Goal: Task Accomplishment & Management: Complete application form

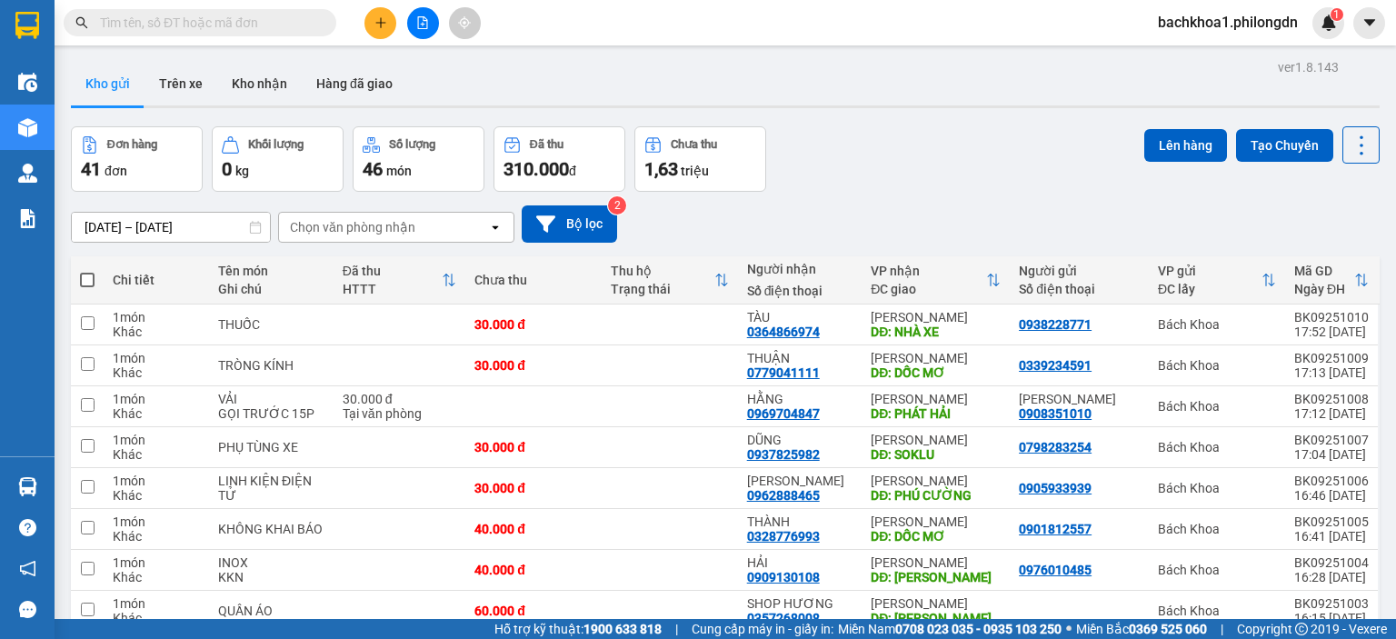
scroll to position [121, 0]
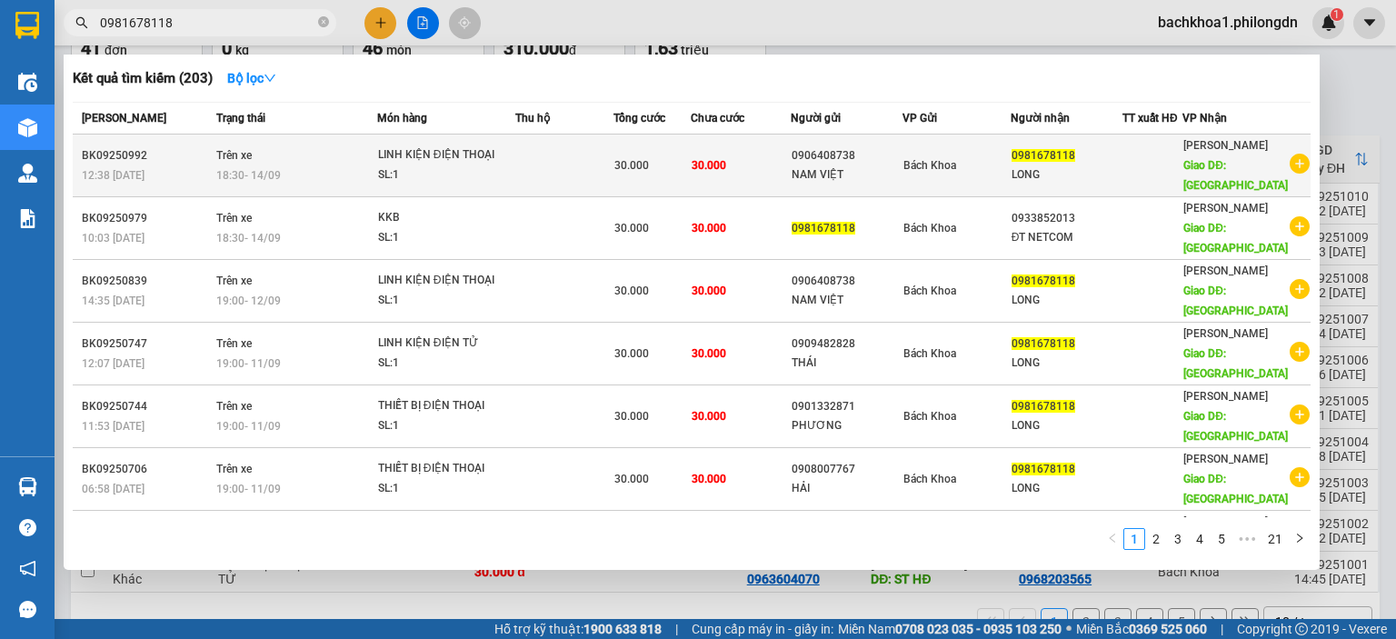
type input "0981678118"
click at [836, 166] on div "NAM VIỆT" at bounding box center [847, 174] width 110 height 19
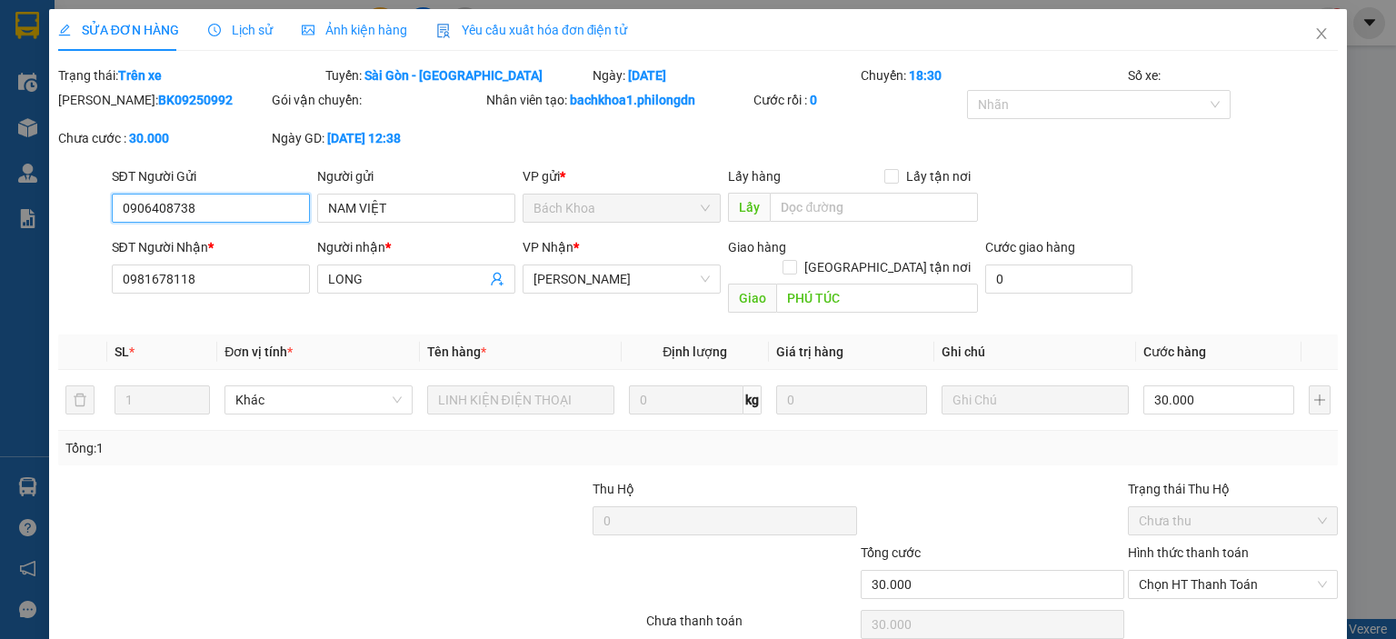
type input "0906408738"
type input "NAM VIỆT"
type input "0981678118"
type input "LONG"
type input "PHÚ TÚC"
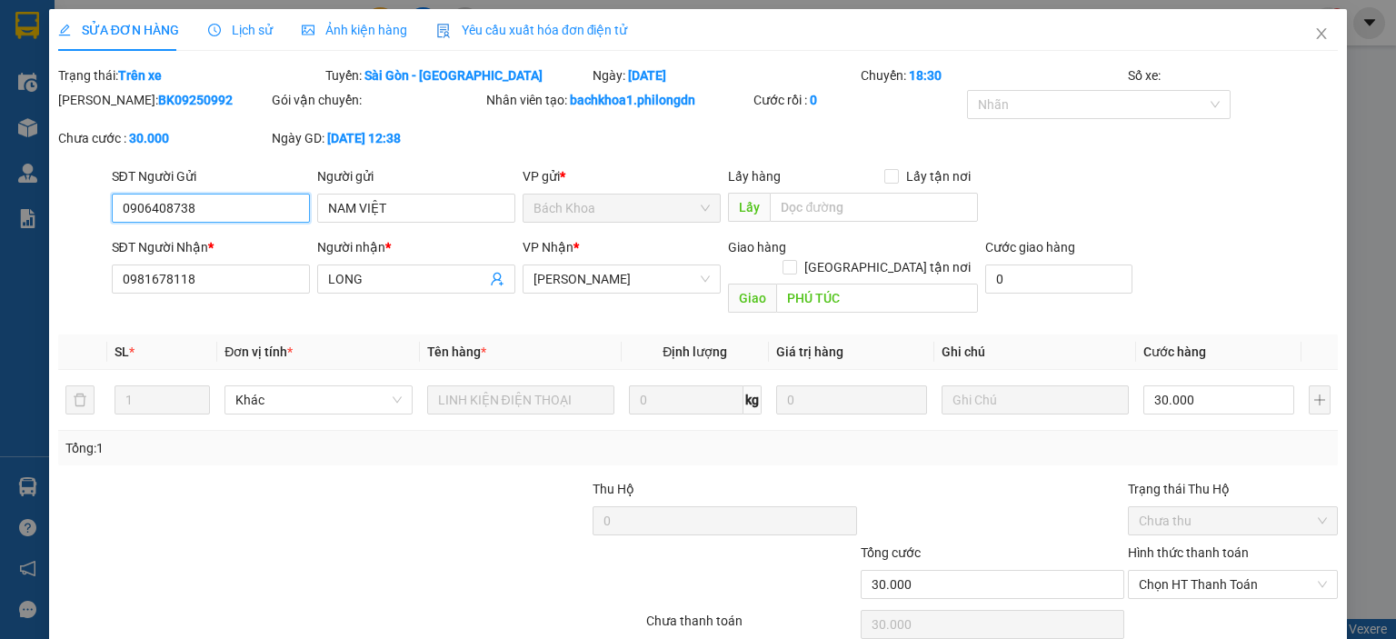
type input "30.000"
click at [181, 203] on input "0906408738" at bounding box center [211, 208] width 198 height 29
click at [1317, 35] on icon "close" at bounding box center [1322, 33] width 10 height 11
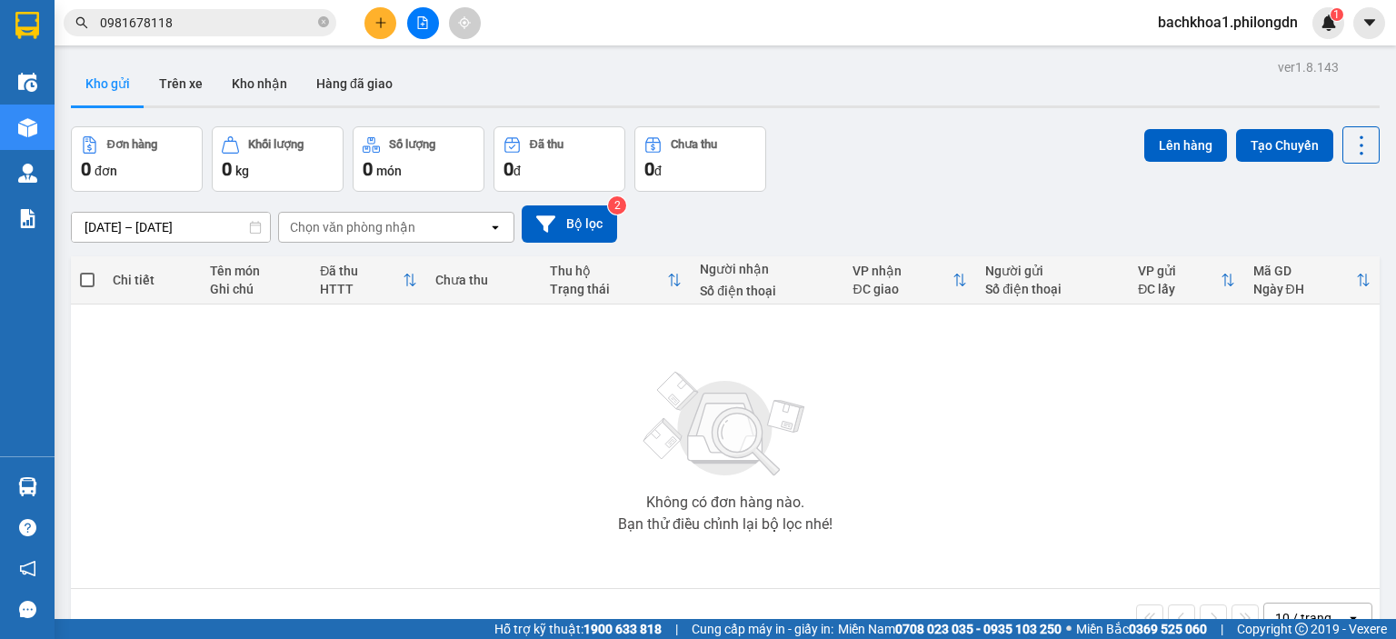
click at [189, 24] on input "0981678118" at bounding box center [207, 23] width 214 height 20
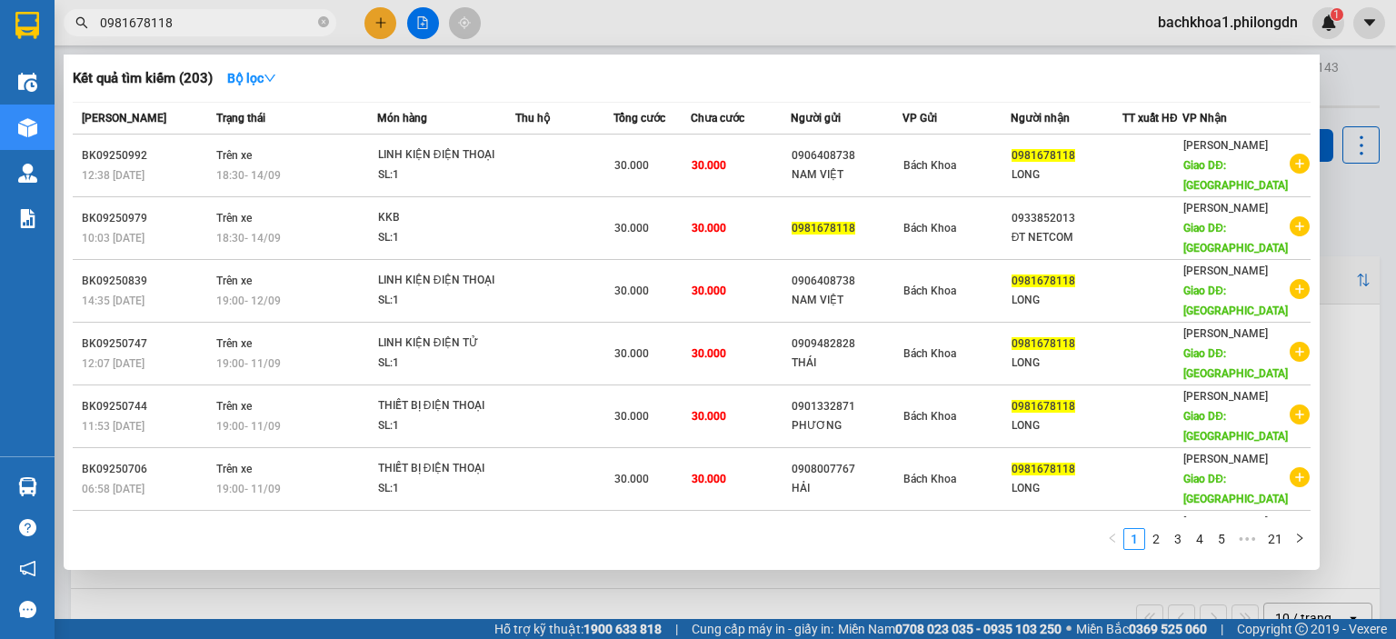
click at [358, 72] on div "Kết quả tìm kiếm ( 203 ) Bộ lọc" at bounding box center [692, 78] width 1238 height 29
click at [281, 18] on input "0981678118" at bounding box center [207, 23] width 214 height 20
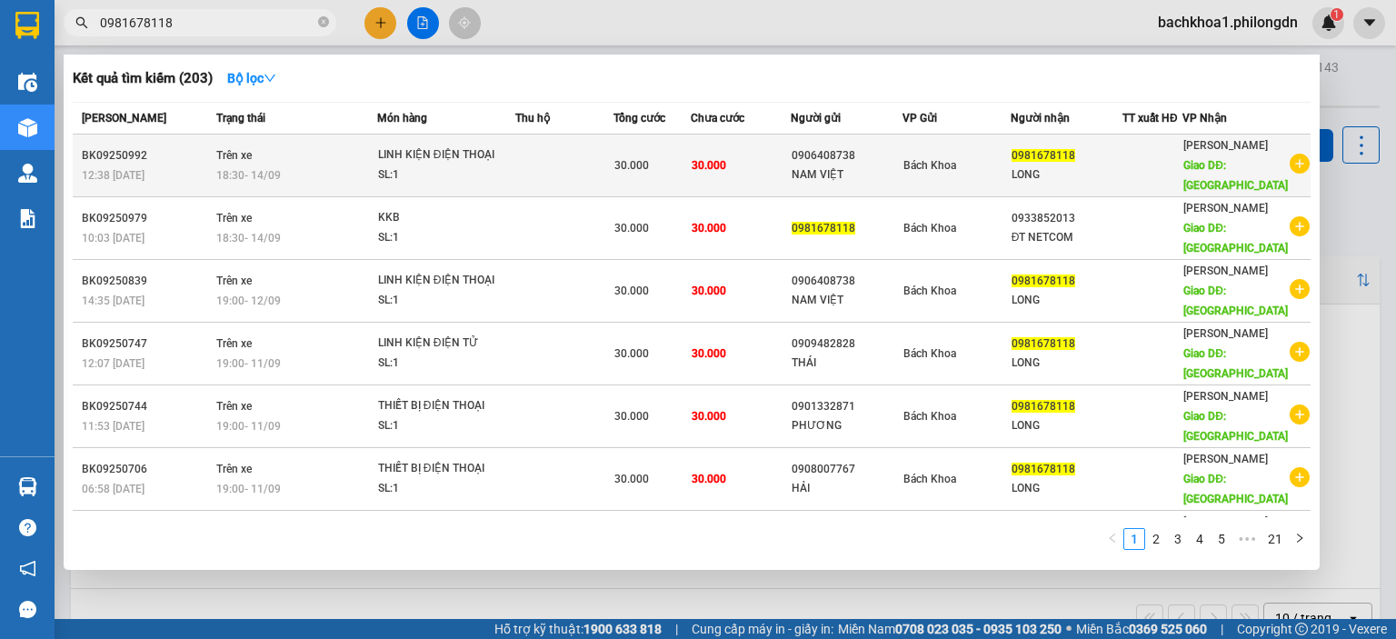
click at [831, 159] on div "0906408738" at bounding box center [847, 155] width 110 height 19
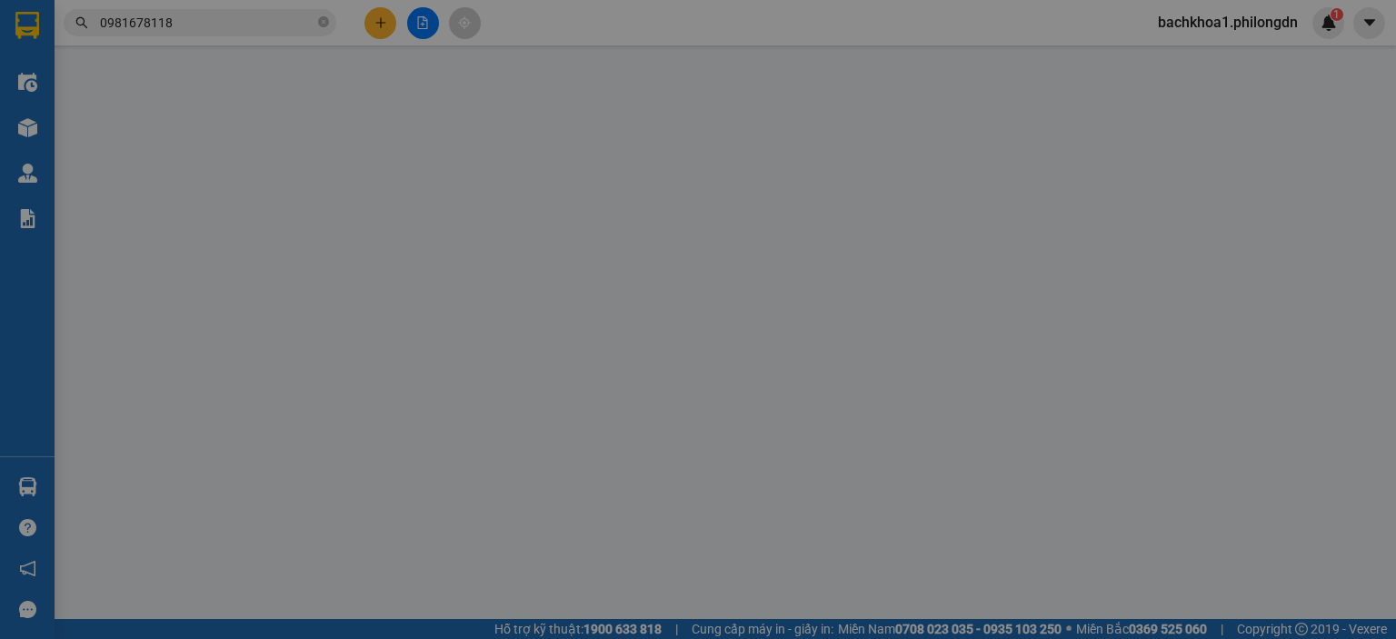
type input "0906408738"
type input "NAM VIỆT"
type input "0981678118"
type input "LONG"
type input "PHÚ TÚC"
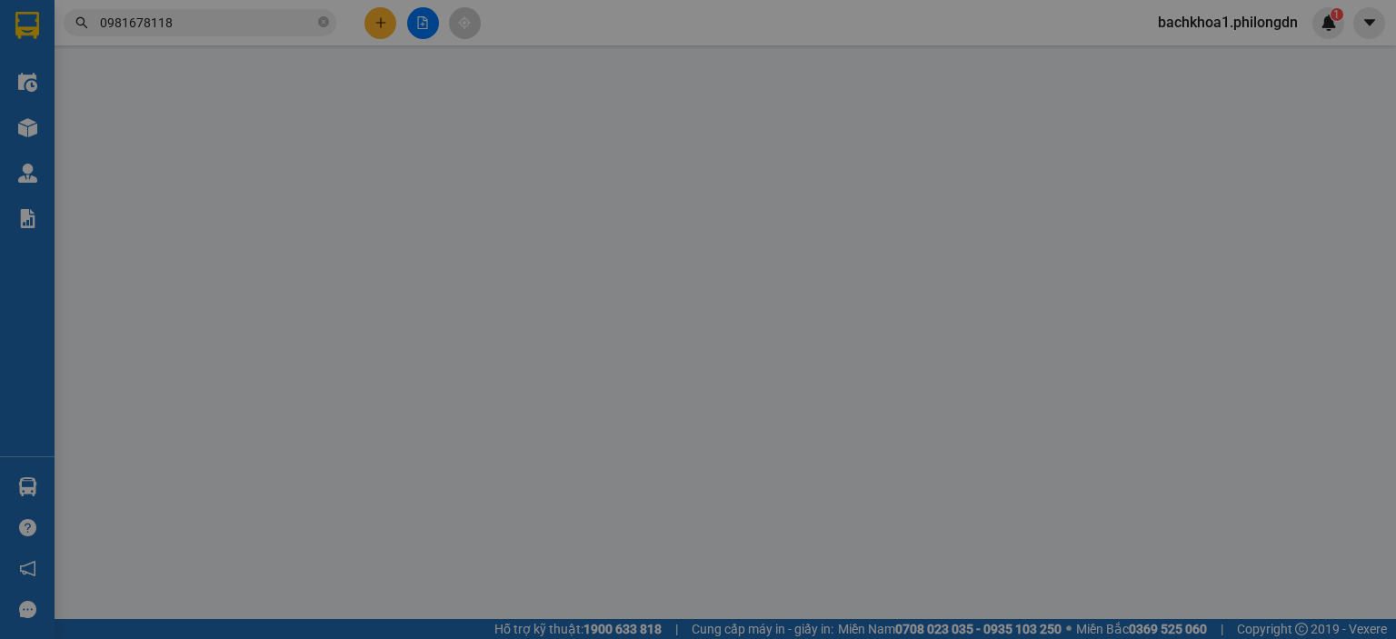
type input "30.000"
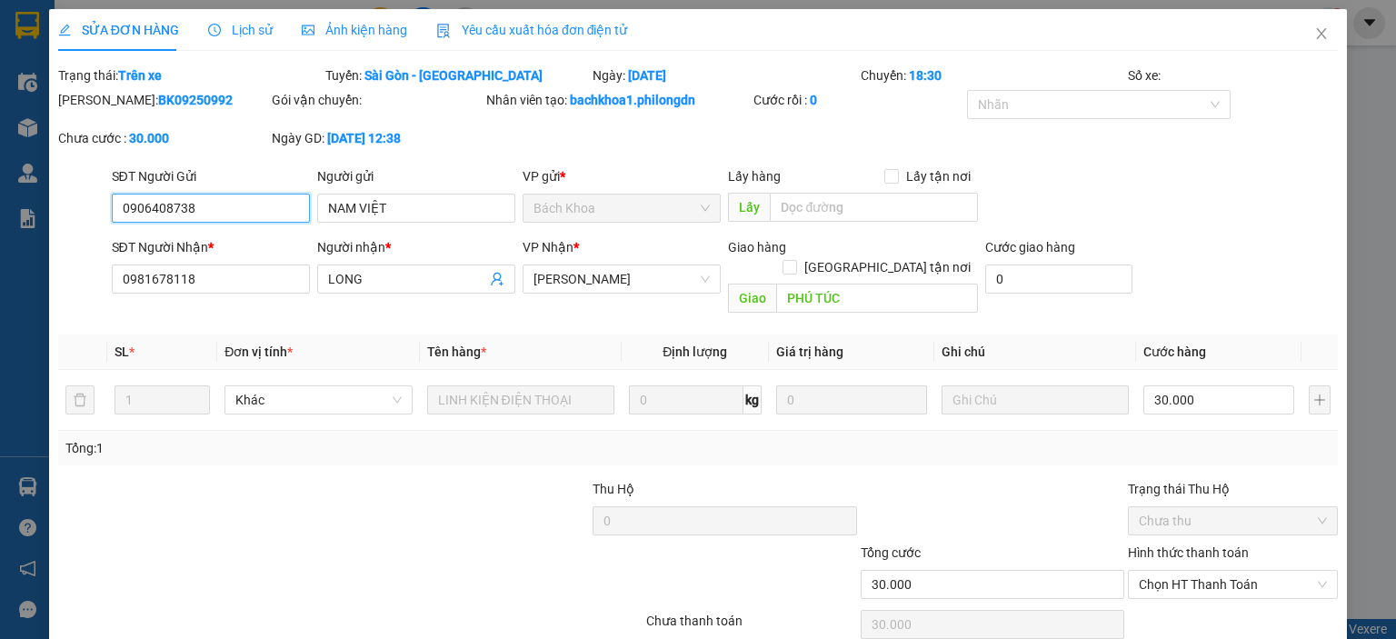
click at [171, 204] on input "0906408738" at bounding box center [211, 208] width 198 height 29
drag, startPoint x: 1310, startPoint y: 33, endPoint x: 1299, endPoint y: 34, distance: 10.9
click at [1317, 34] on icon "close" at bounding box center [1322, 33] width 10 height 11
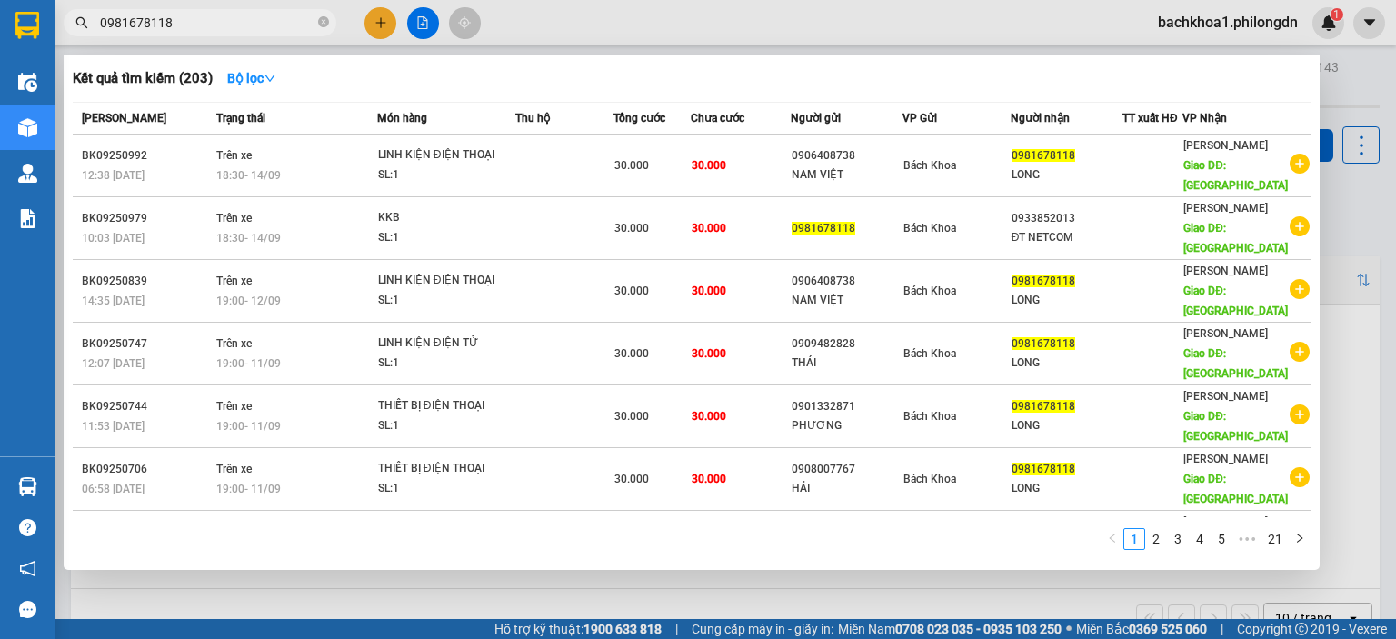
click at [216, 20] on input "0981678118" at bounding box center [207, 23] width 214 height 20
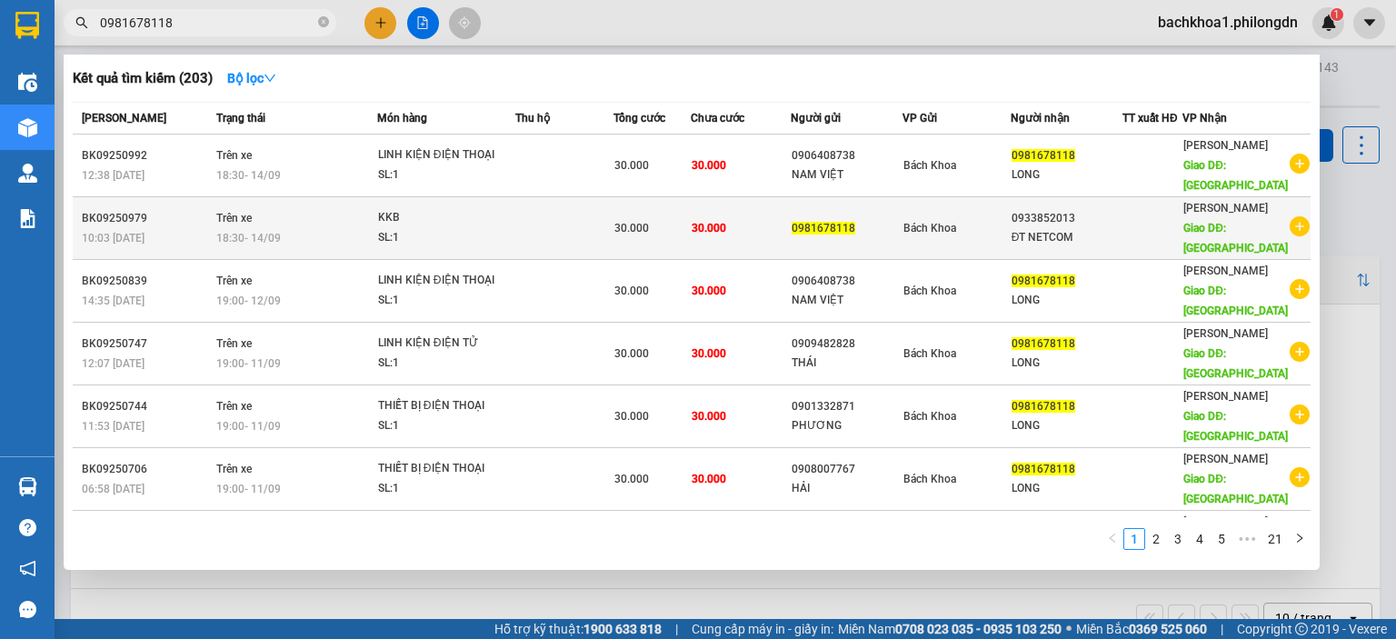
click at [1111, 224] on div "0933852013" at bounding box center [1067, 218] width 110 height 19
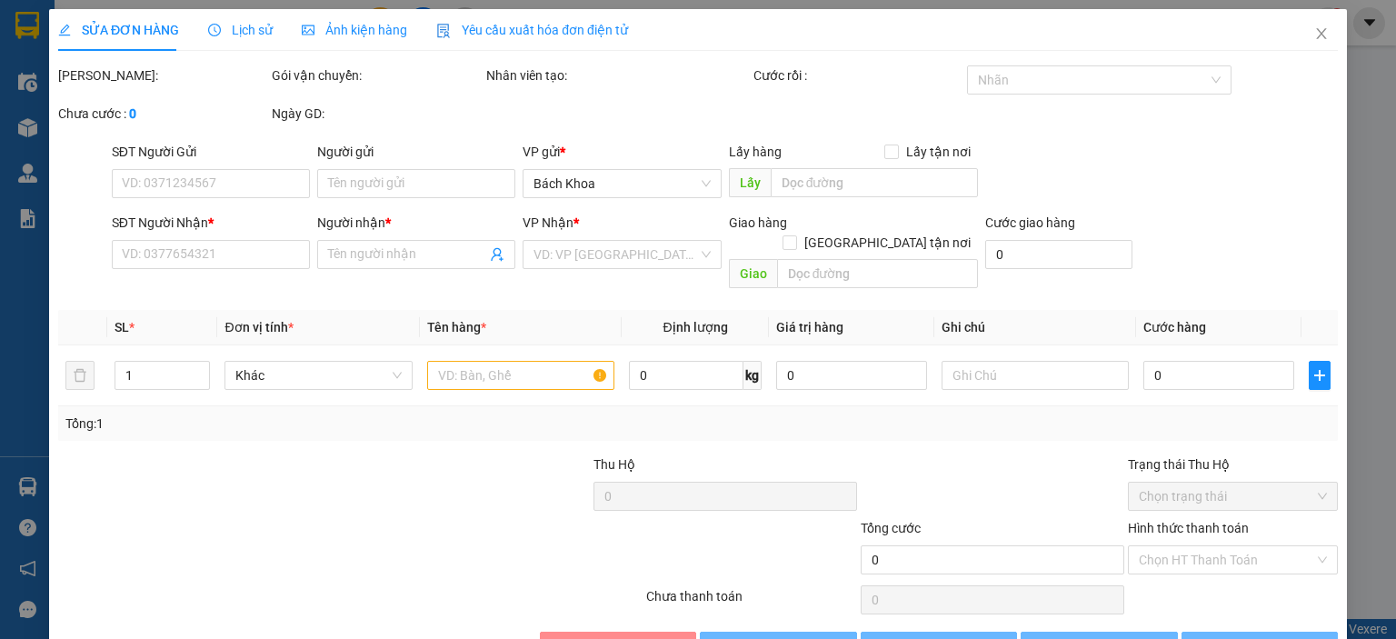
type input "0981678118"
type input "0933852013"
type input "ĐT NETCOM"
type input "PHÚ TÚC"
type input "30.000"
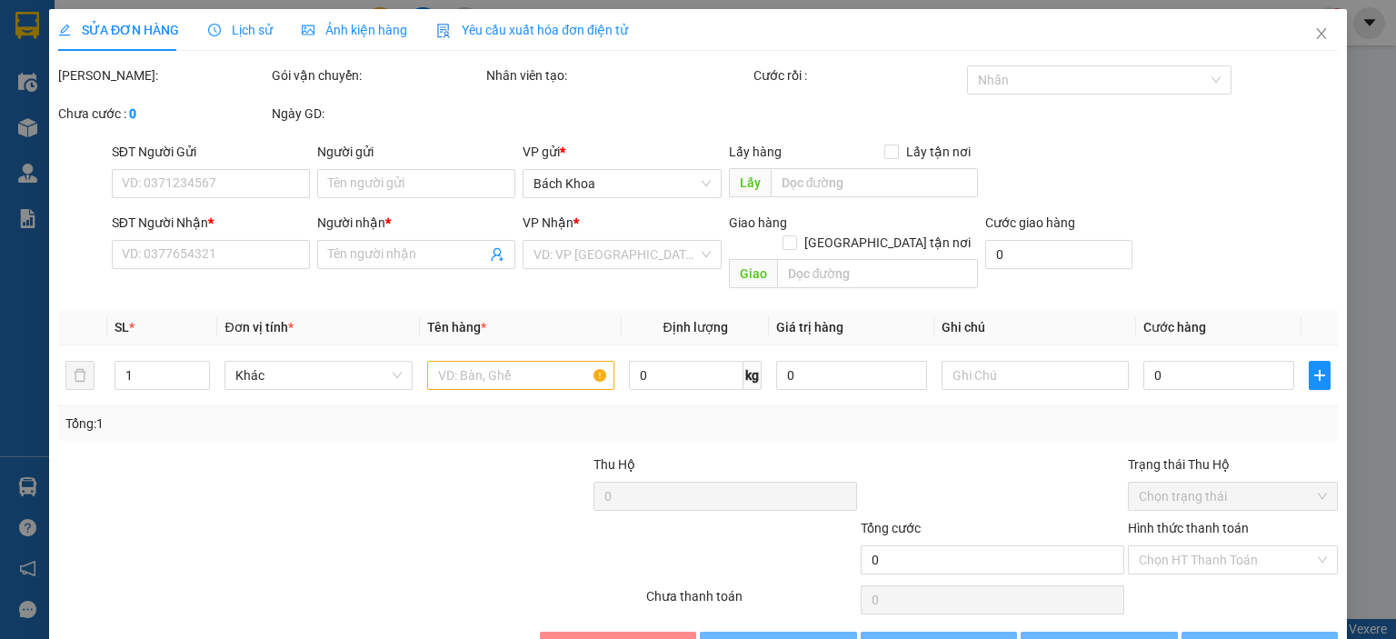
type input "30.000"
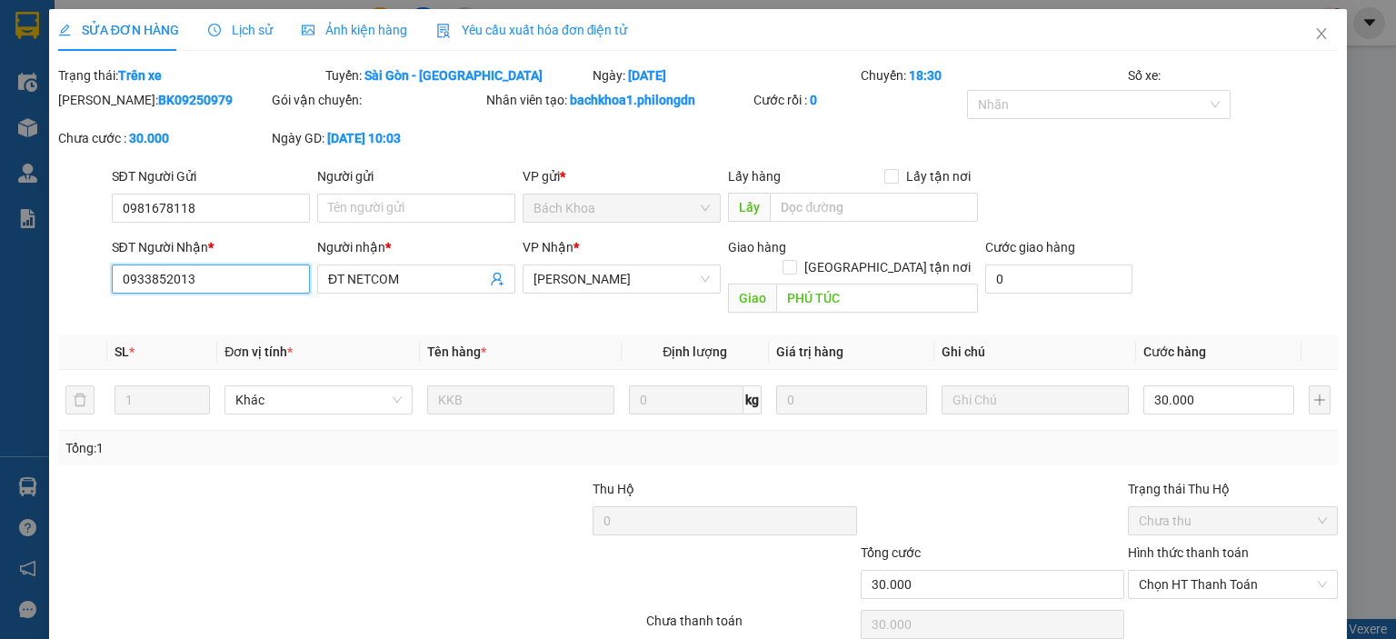
click at [171, 278] on input "0933852013" at bounding box center [211, 278] width 198 height 29
click at [1314, 37] on icon "close" at bounding box center [1321, 33] width 15 height 15
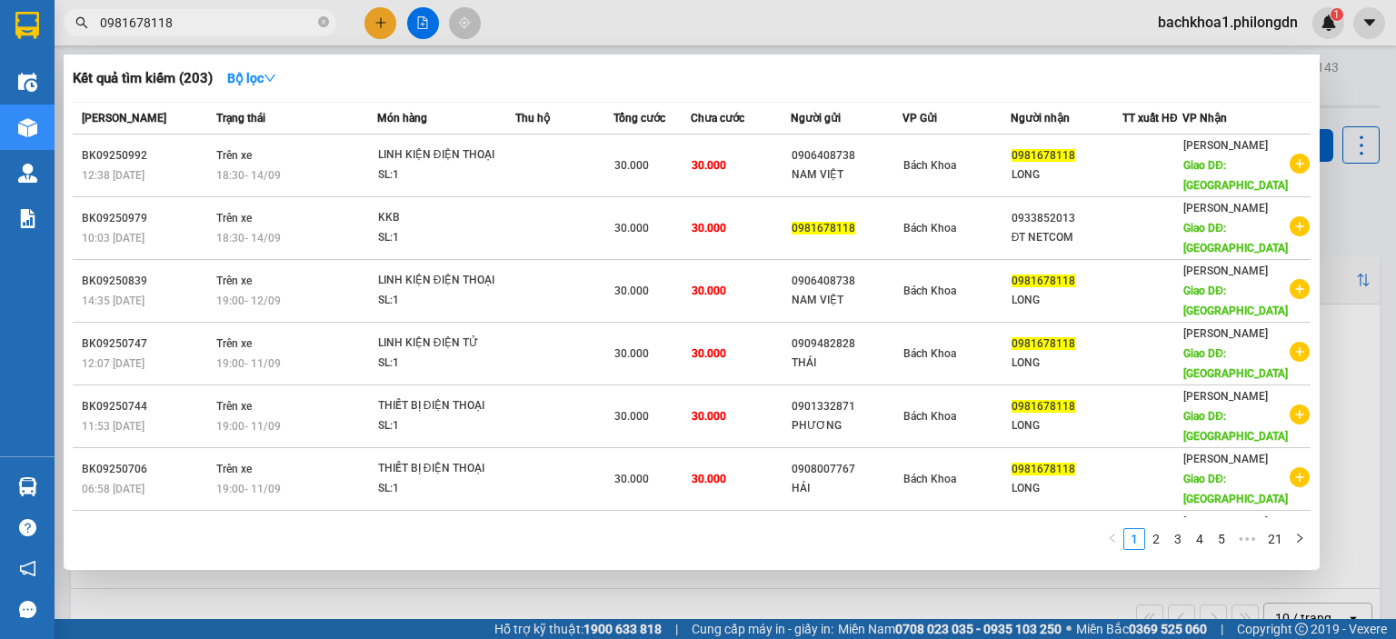
click at [200, 19] on input "0981678118" at bounding box center [207, 23] width 214 height 20
click at [154, 25] on input "0981678118" at bounding box center [207, 23] width 214 height 20
click at [175, 21] on input "0981678118" at bounding box center [207, 23] width 214 height 20
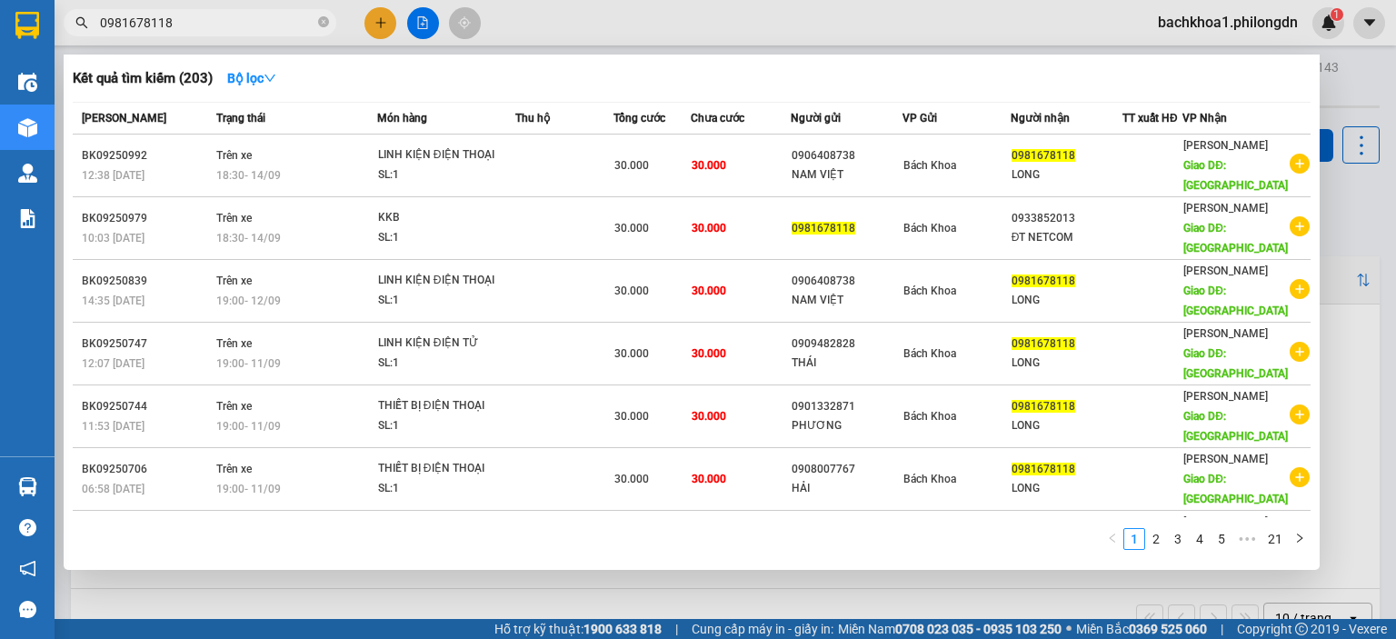
click at [175, 21] on input "0981678118" at bounding box center [207, 23] width 214 height 20
click at [323, 17] on icon "close-circle" at bounding box center [323, 21] width 11 height 11
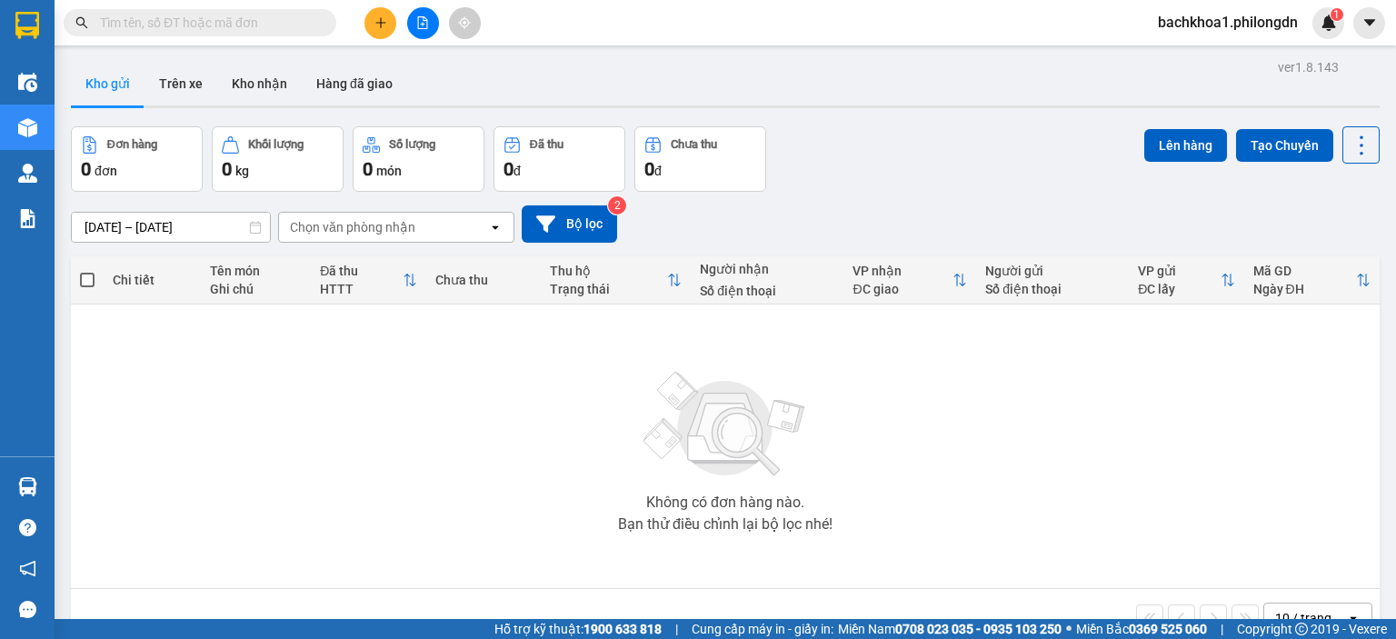
click at [258, 22] on input "text" at bounding box center [207, 23] width 214 height 20
paste input "chợ pcuong 0938188547 tiện bình chánh 1k"
type input "chợ pcuong 0938188547 tiện bình chánh 1k"
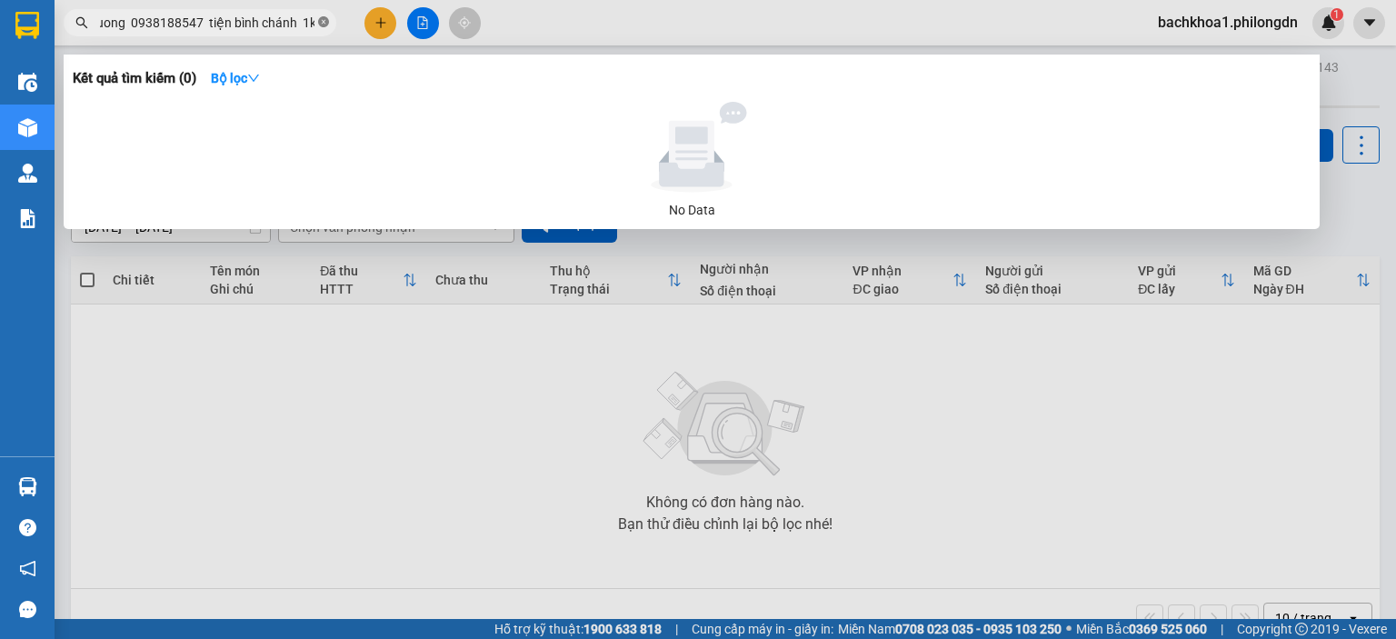
click at [318, 21] on icon "close-circle" at bounding box center [323, 21] width 11 height 11
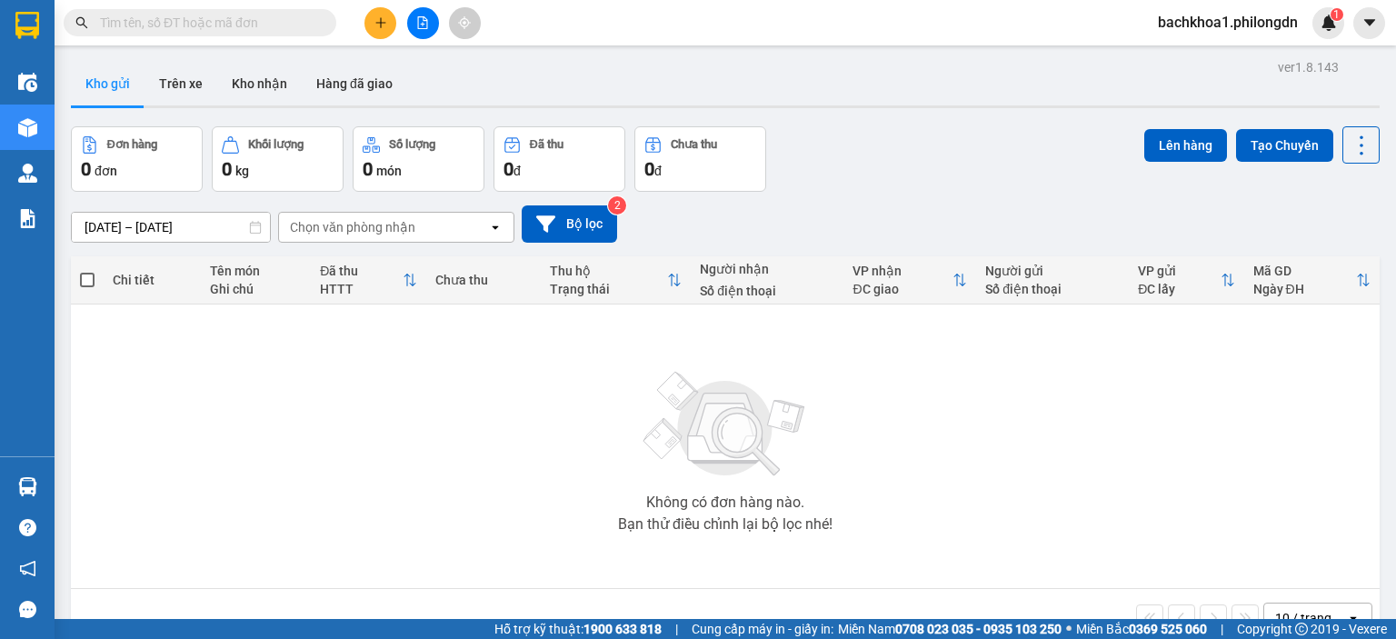
click at [220, 15] on input "text" at bounding box center [207, 23] width 214 height 20
paste input "0364866974"
type input "0364866974"
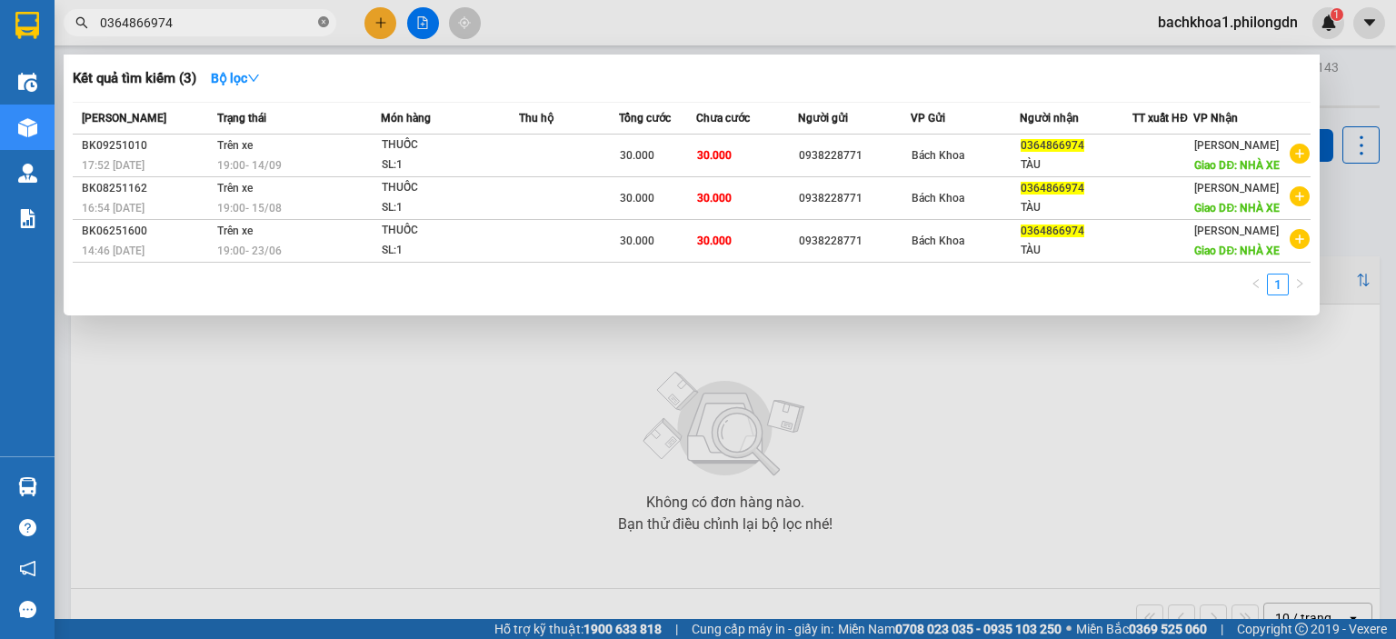
click at [324, 22] on icon "close-circle" at bounding box center [323, 21] width 11 height 11
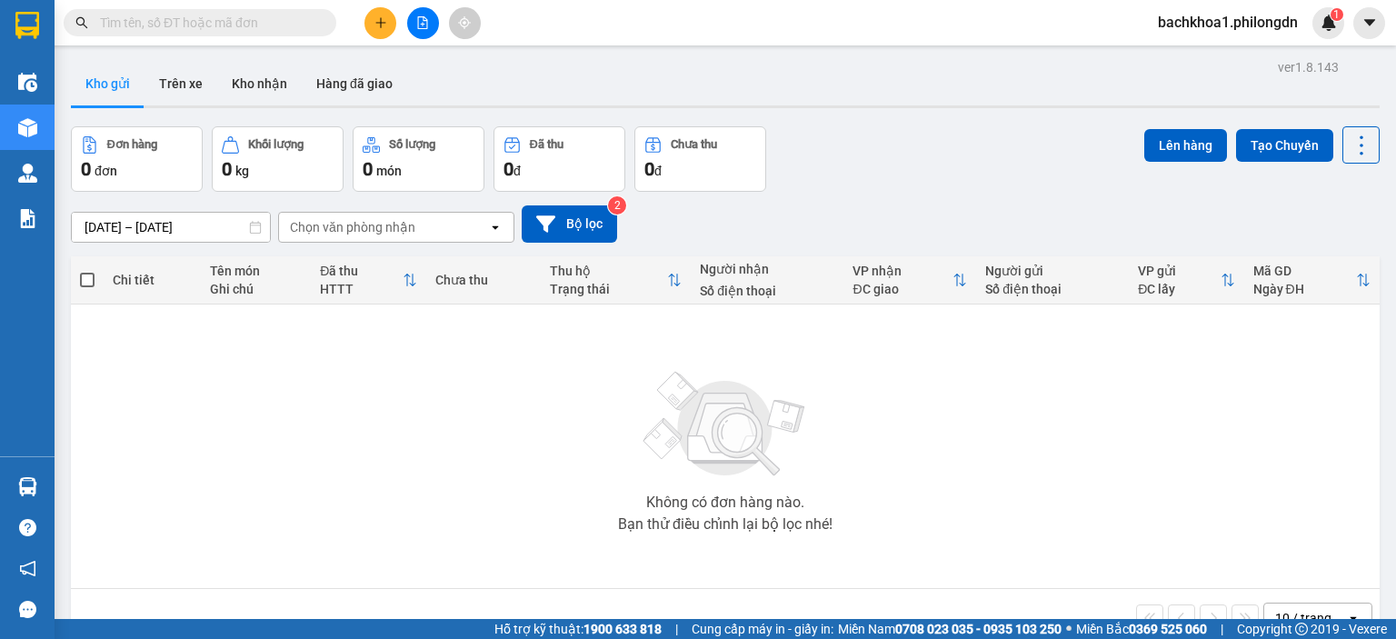
click at [270, 21] on input "text" at bounding box center [207, 23] width 214 height 20
click at [234, 20] on input "text" at bounding box center [207, 23] width 214 height 20
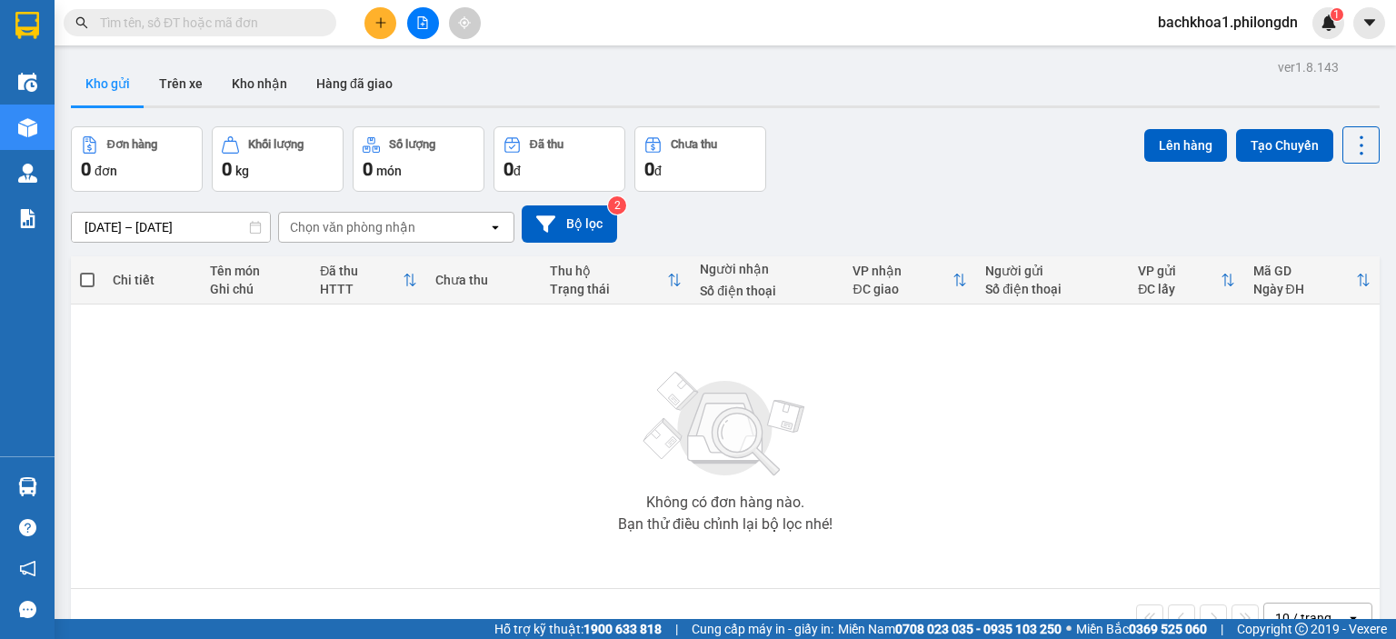
click at [180, 17] on input "text" at bounding box center [207, 23] width 214 height 20
paste input "0364866974"
type input "0364866974"
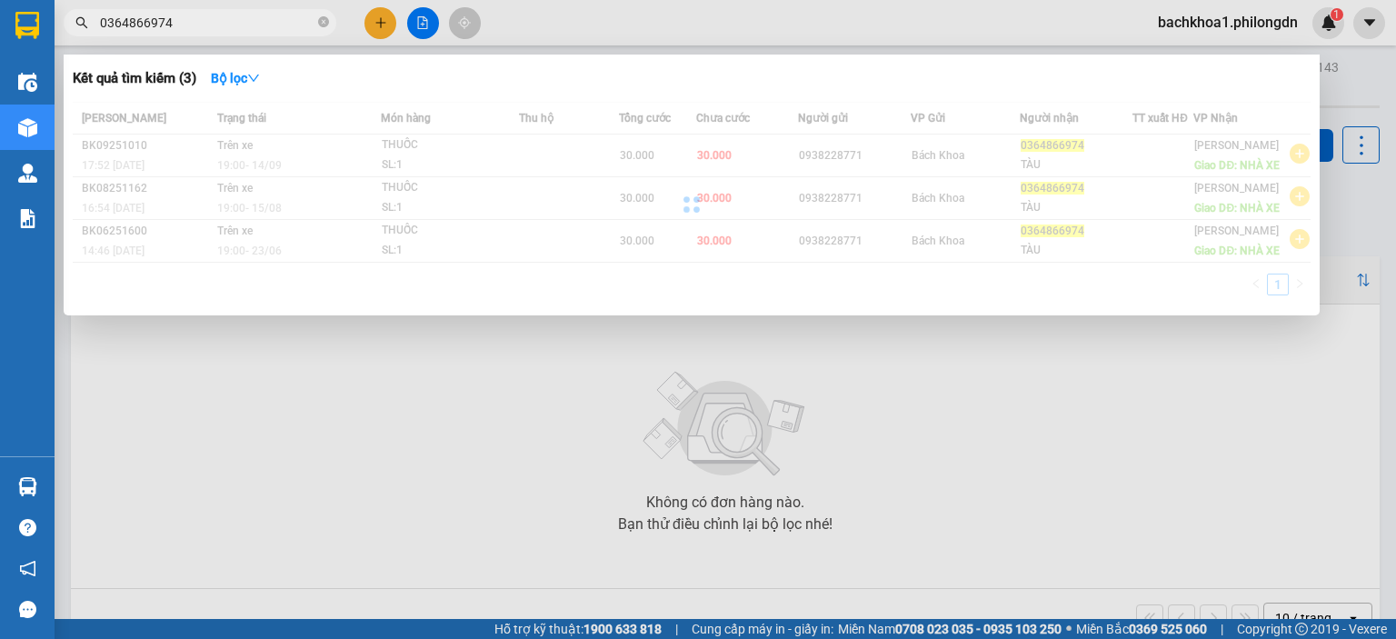
click at [179, 24] on input "0364866974" at bounding box center [207, 23] width 214 height 20
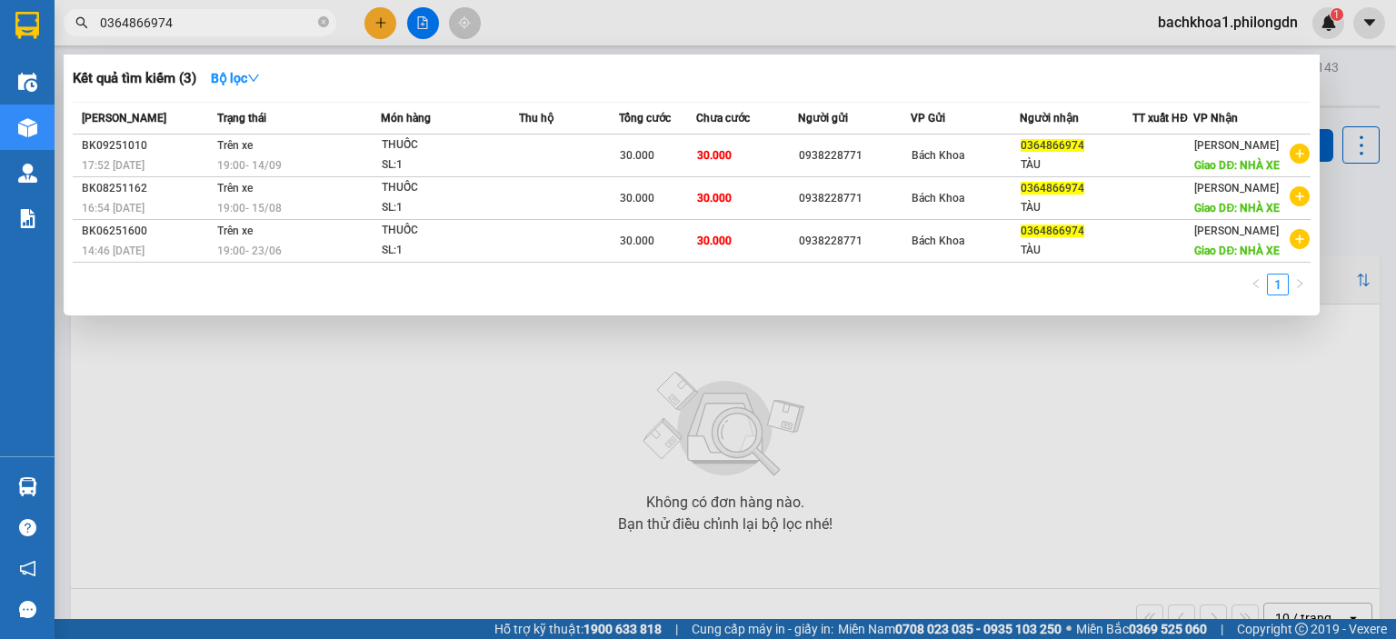
click at [179, 24] on input "0364866974" at bounding box center [207, 23] width 214 height 20
click at [185, 17] on input "0364866974" at bounding box center [207, 23] width 214 height 20
click at [326, 21] on icon "close-circle" at bounding box center [323, 21] width 11 height 11
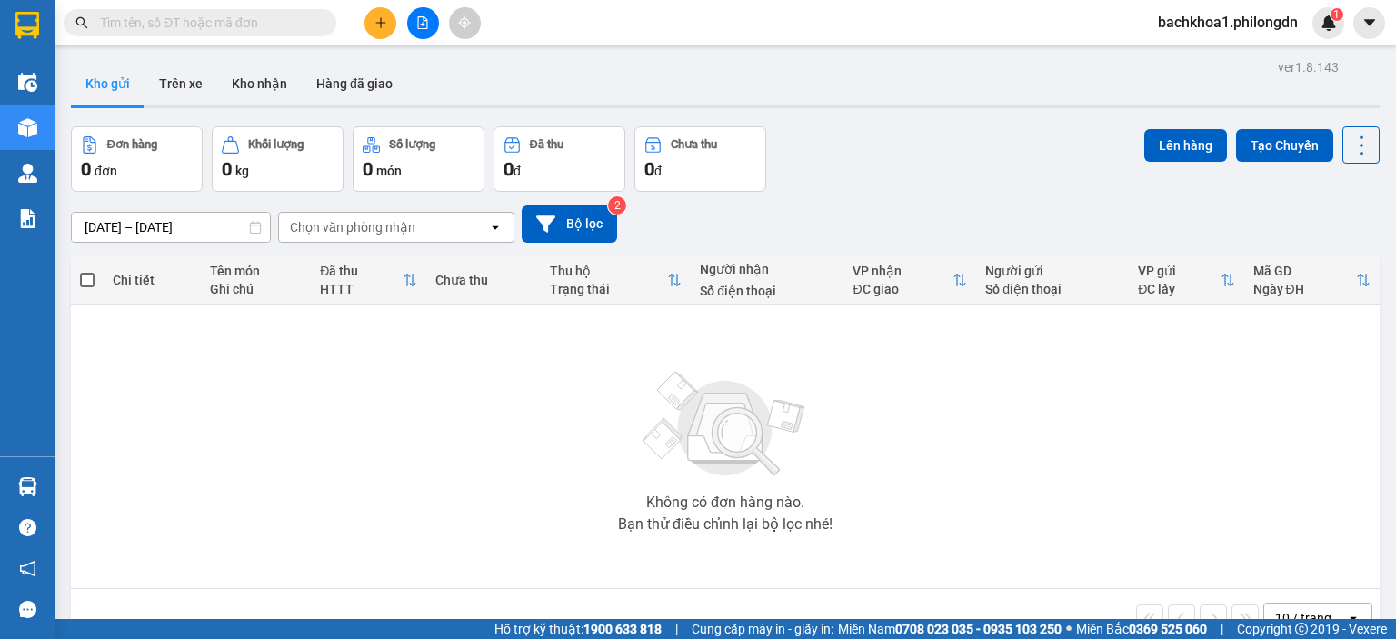
click at [248, 21] on input "text" at bounding box center [207, 23] width 214 height 20
click at [167, 20] on input "text" at bounding box center [207, 23] width 214 height 20
paste input "0364866974"
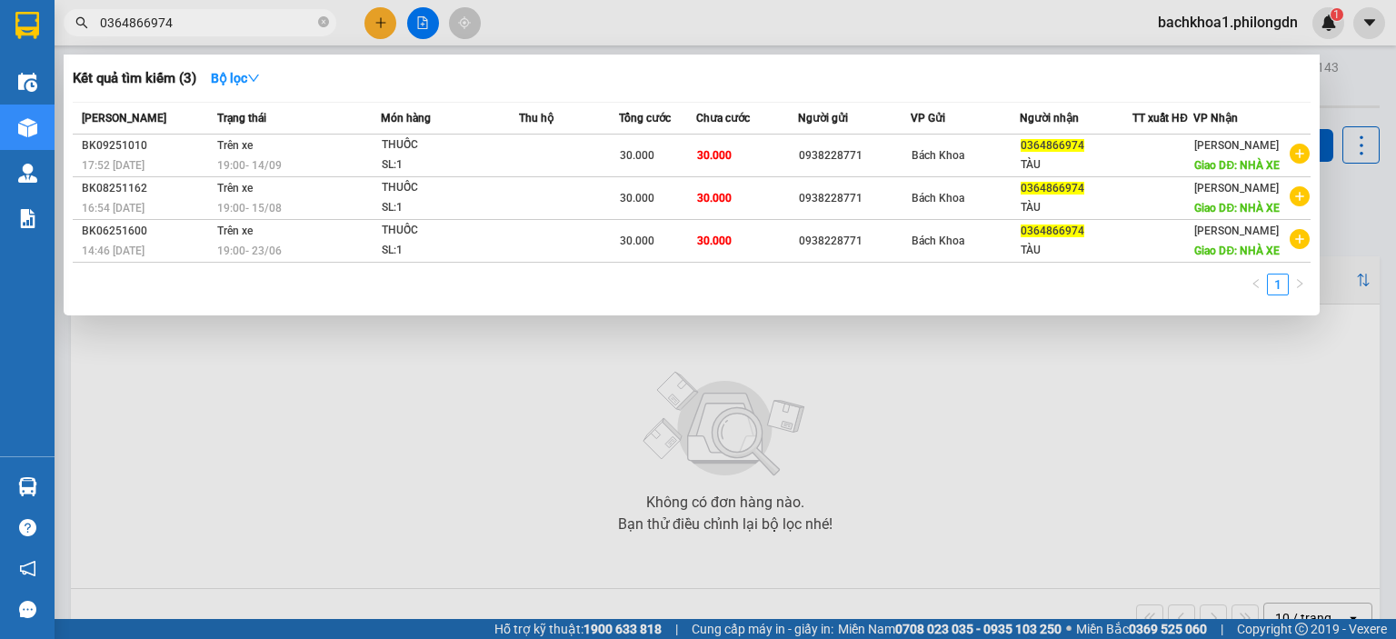
type input "0364866974"
click at [284, 292] on div "1" at bounding box center [692, 290] width 1238 height 33
click at [286, 286] on div "1" at bounding box center [692, 290] width 1238 height 33
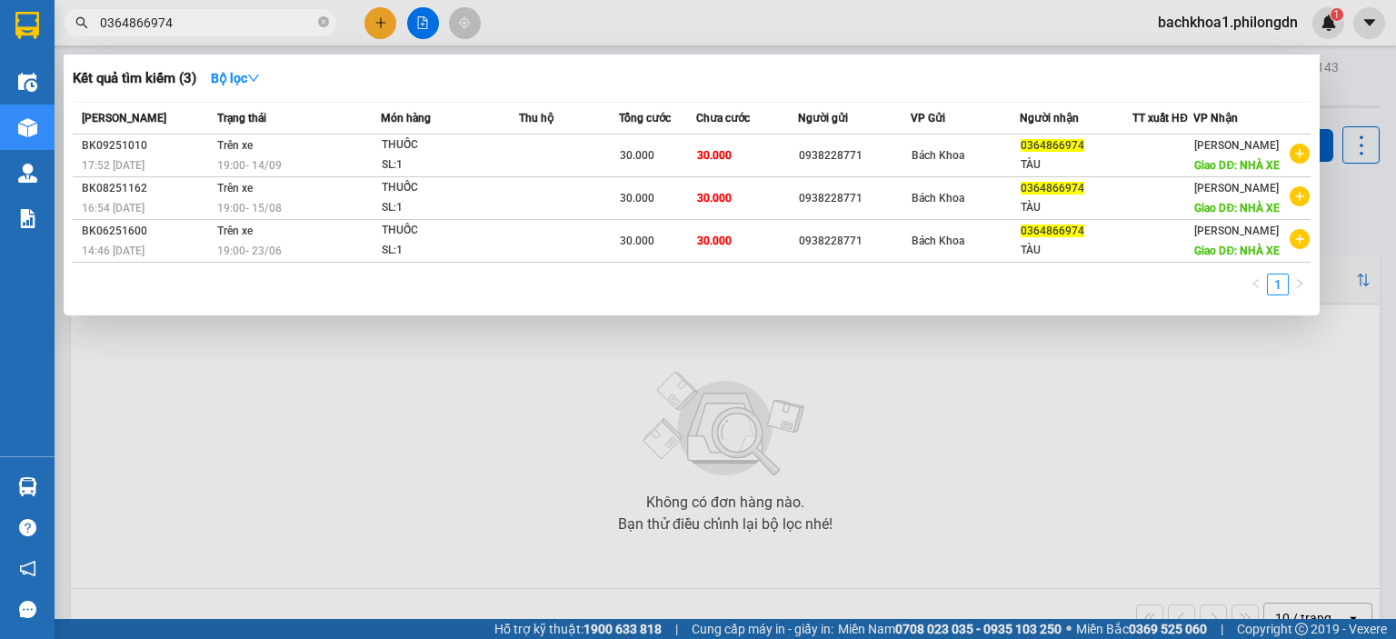
click at [340, 288] on div "1" at bounding box center [692, 290] width 1238 height 33
click at [538, 291] on div "1" at bounding box center [692, 290] width 1238 height 33
click at [512, 294] on div "1" at bounding box center [692, 290] width 1238 height 33
click at [320, 21] on icon "close-circle" at bounding box center [323, 21] width 11 height 11
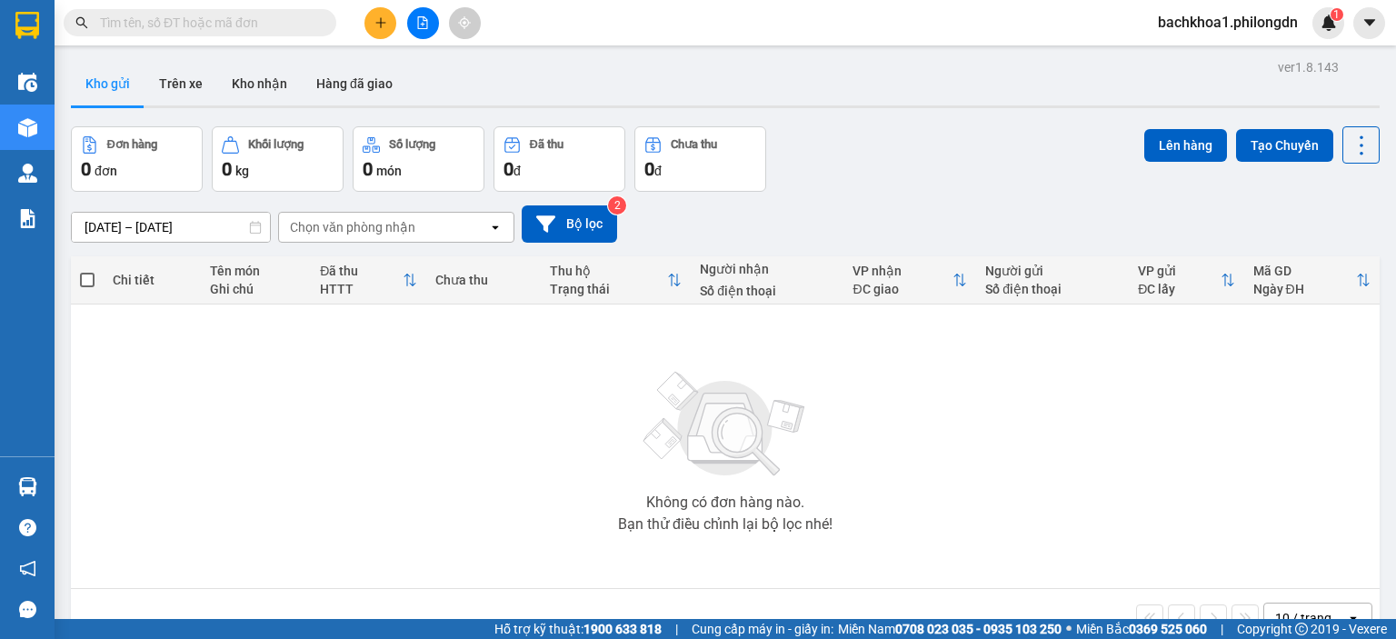
click at [291, 24] on input "text" at bounding box center [207, 23] width 214 height 20
